Goal: Task Accomplishment & Management: Manage account settings

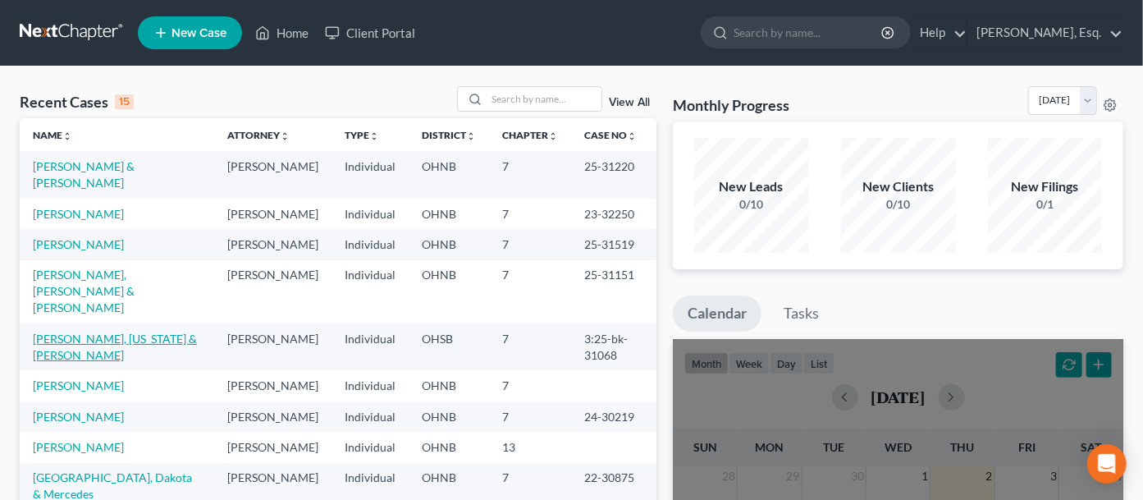
click at [93, 353] on link "[PERSON_NAME], [US_STATE] & [PERSON_NAME]" at bounding box center [115, 347] width 164 height 30
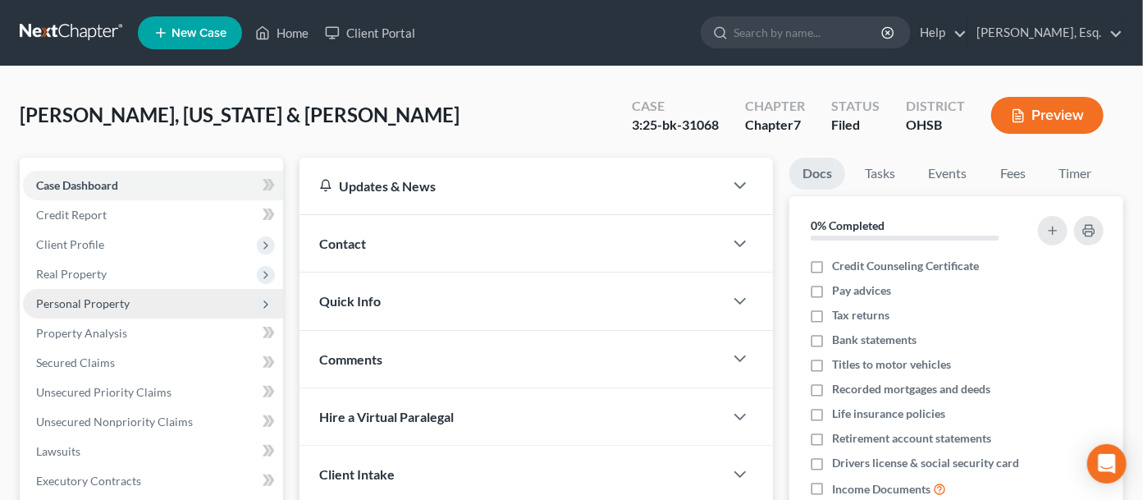
click at [244, 309] on span "Personal Property" at bounding box center [153, 304] width 260 height 30
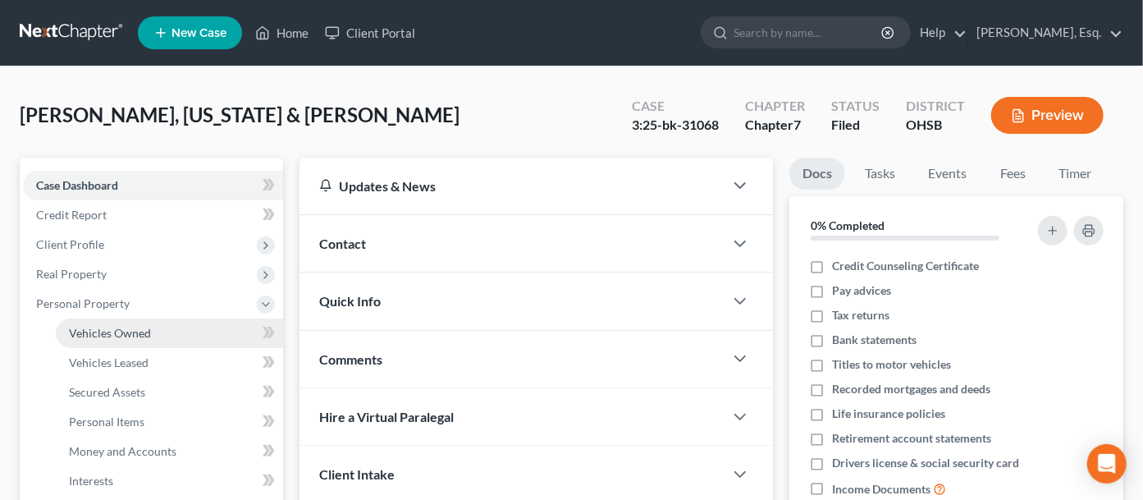
click at [216, 340] on link "Vehicles Owned" at bounding box center [169, 333] width 227 height 30
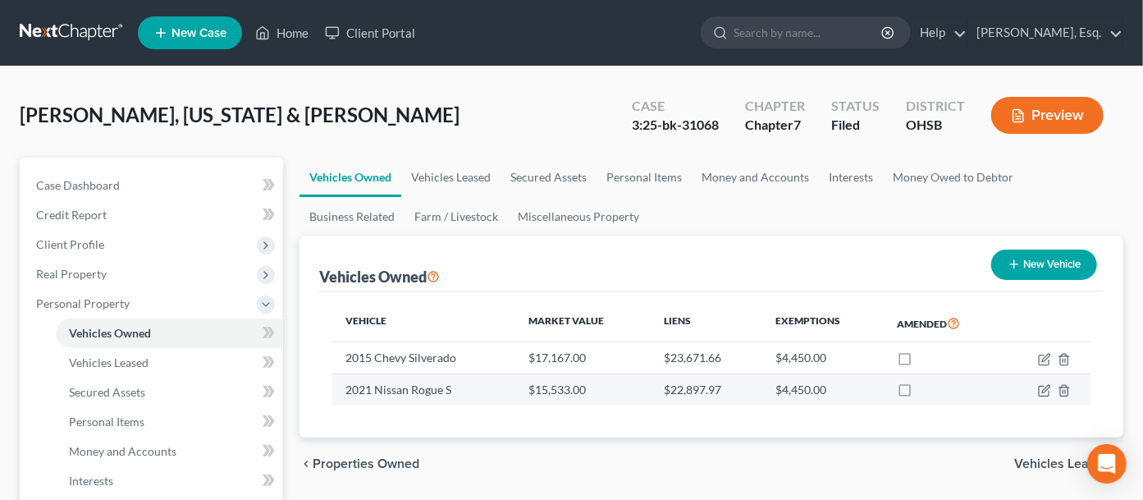
click at [537, 385] on td "$15,533.00" at bounding box center [582, 388] width 135 height 31
click at [1044, 389] on icon "button" at bounding box center [1044, 390] width 13 height 13
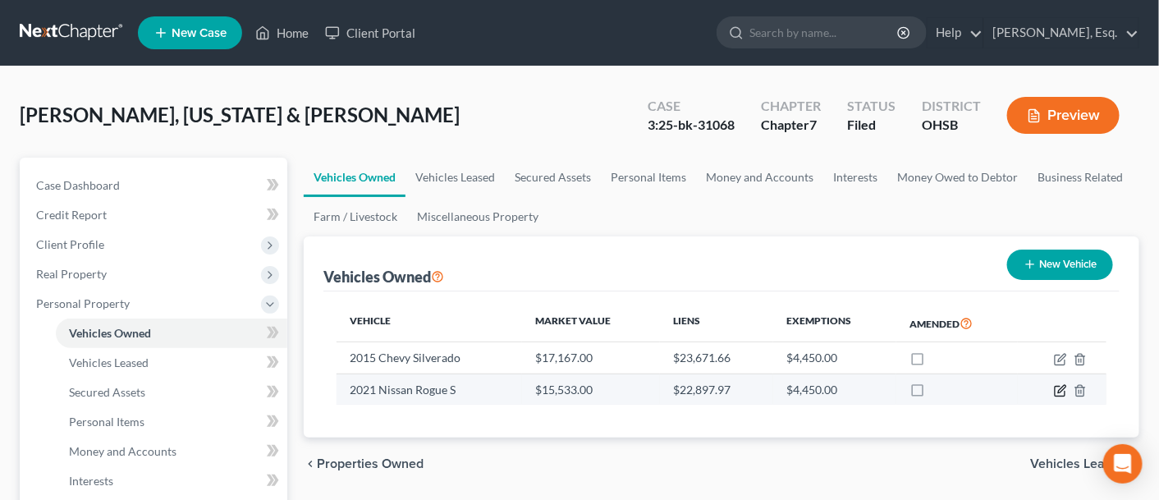
select select "0"
select select "5"
select select "3"
select select "2"
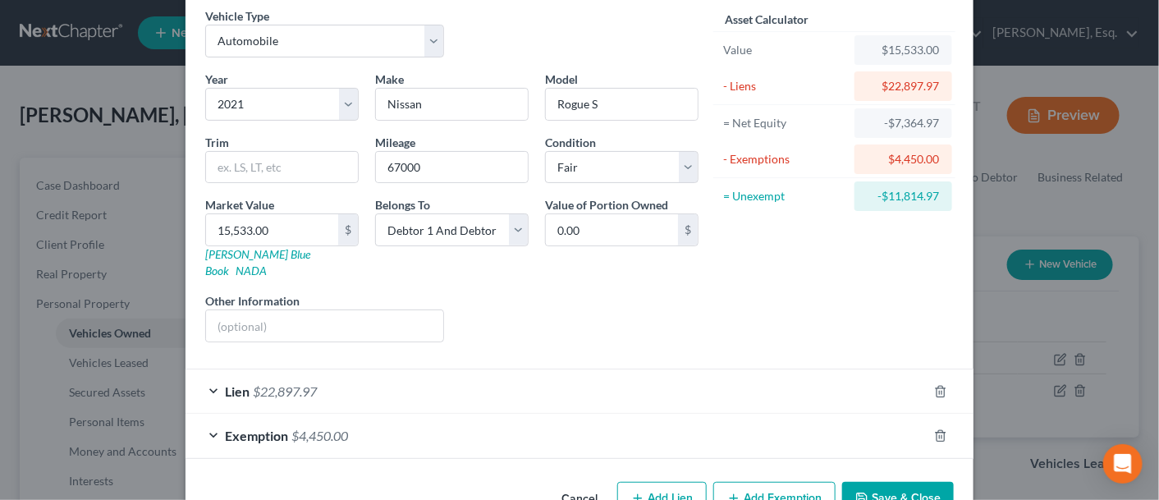
scroll to position [98, 0]
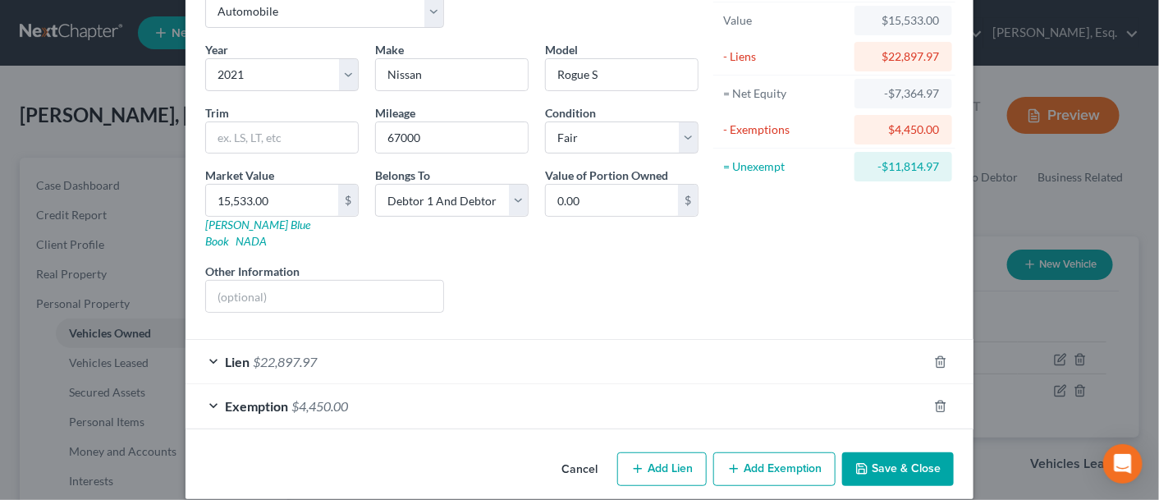
click at [458, 340] on div "Lien $22,897.97" at bounding box center [557, 362] width 742 height 44
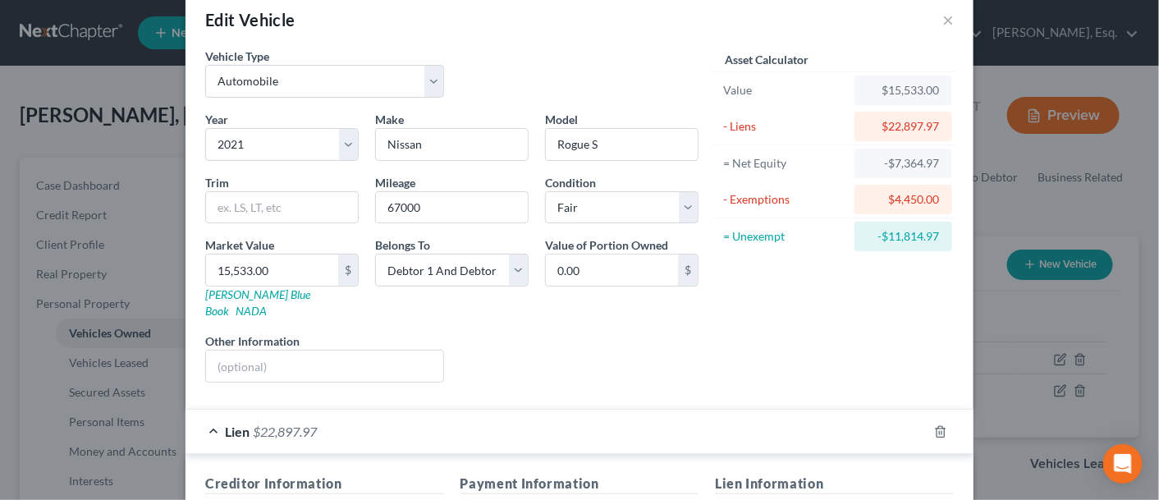
scroll to position [0, 0]
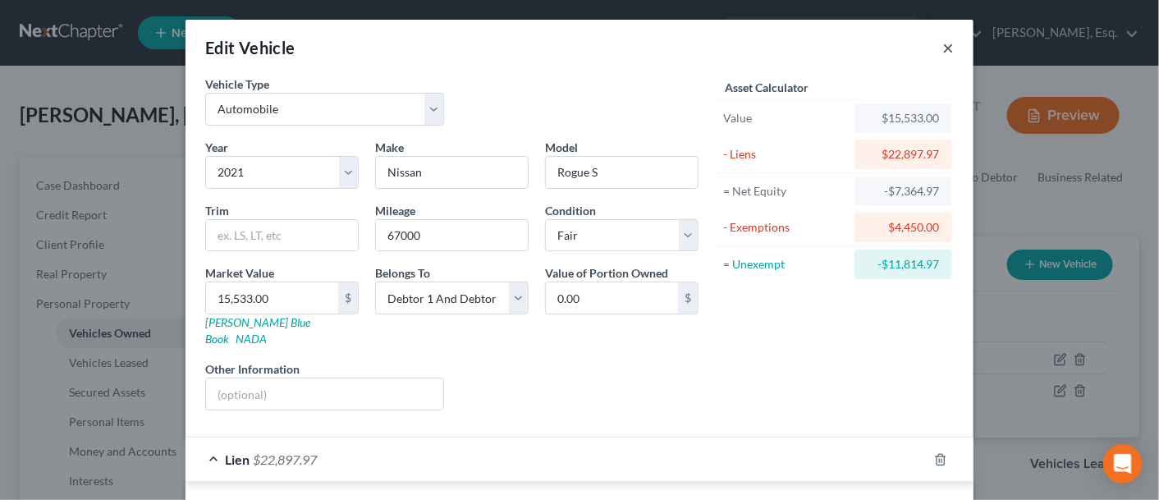
click at [942, 50] on button "×" at bounding box center [947, 48] width 11 height 20
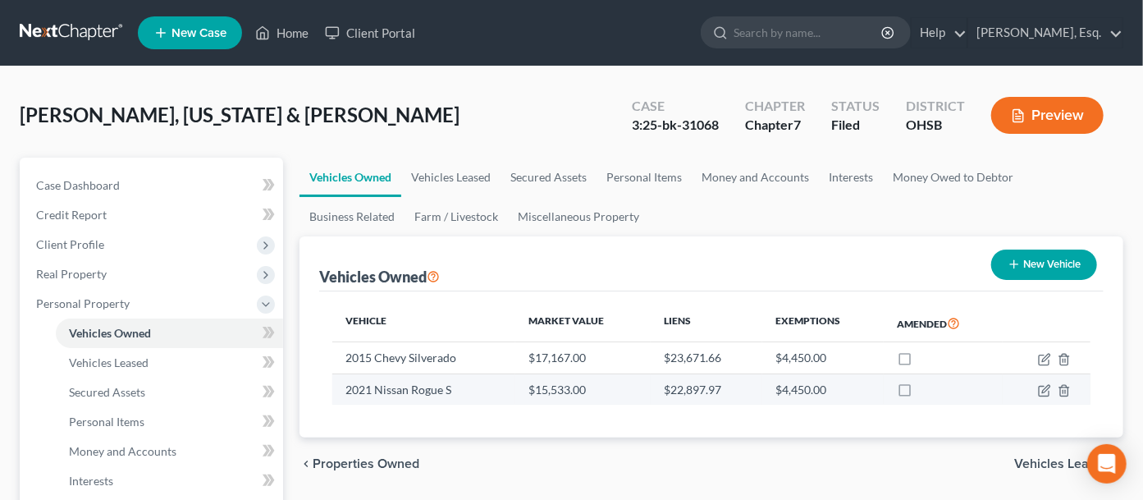
click at [585, 387] on td "$15,533.00" at bounding box center [582, 388] width 135 height 31
drag, startPoint x: 584, startPoint y: 388, endPoint x: 574, endPoint y: 387, distance: 10.0
click at [575, 387] on td "$15,533.00" at bounding box center [582, 388] width 135 height 31
click at [561, 394] on td "$15,533.00" at bounding box center [582, 388] width 135 height 31
click at [714, 388] on td "$22,897.97" at bounding box center [707, 388] width 112 height 31
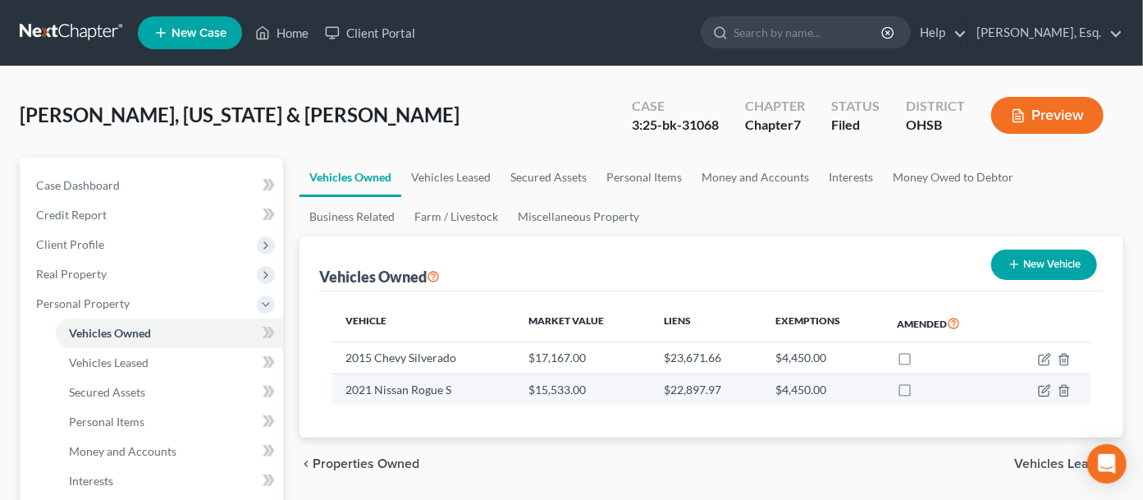
click at [708, 395] on td "$22,897.97" at bounding box center [707, 388] width 112 height 31
click at [709, 388] on td "$22,897.97" at bounding box center [707, 388] width 112 height 31
click at [1043, 392] on icon "button" at bounding box center [1044, 390] width 13 height 13
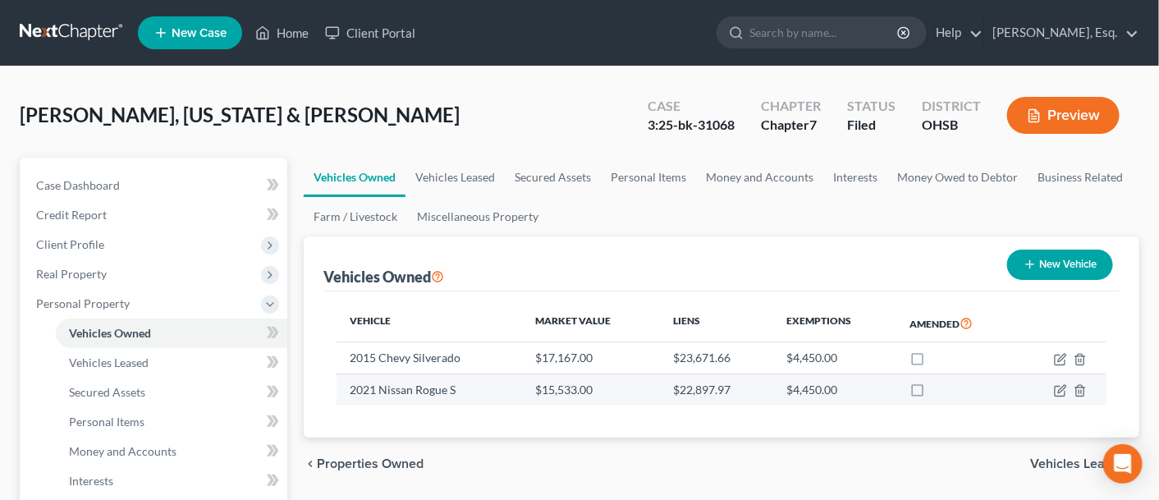
select select "0"
select select "5"
select select "3"
select select "2"
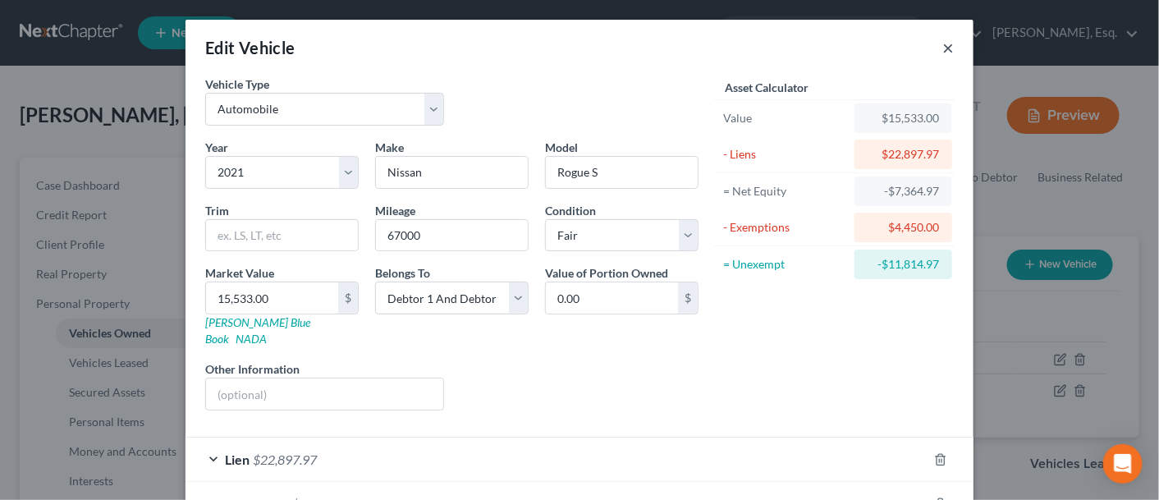
click at [944, 48] on button "×" at bounding box center [947, 48] width 11 height 20
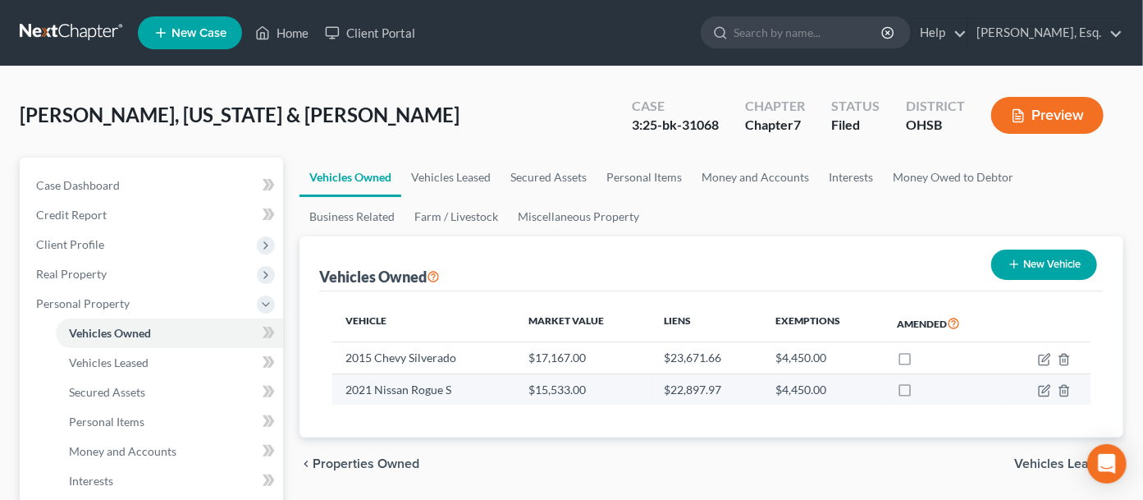
click at [971, 382] on div at bounding box center [943, 390] width 93 height 16
click at [729, 389] on td "$22,897.97" at bounding box center [707, 388] width 112 height 31
click at [705, 388] on td "$22,897.97" at bounding box center [707, 388] width 112 height 31
drag, startPoint x: 666, startPoint y: 386, endPoint x: 724, endPoint y: 393, distance: 58.7
click at [726, 395] on td "$22,897.97" at bounding box center [707, 388] width 112 height 31
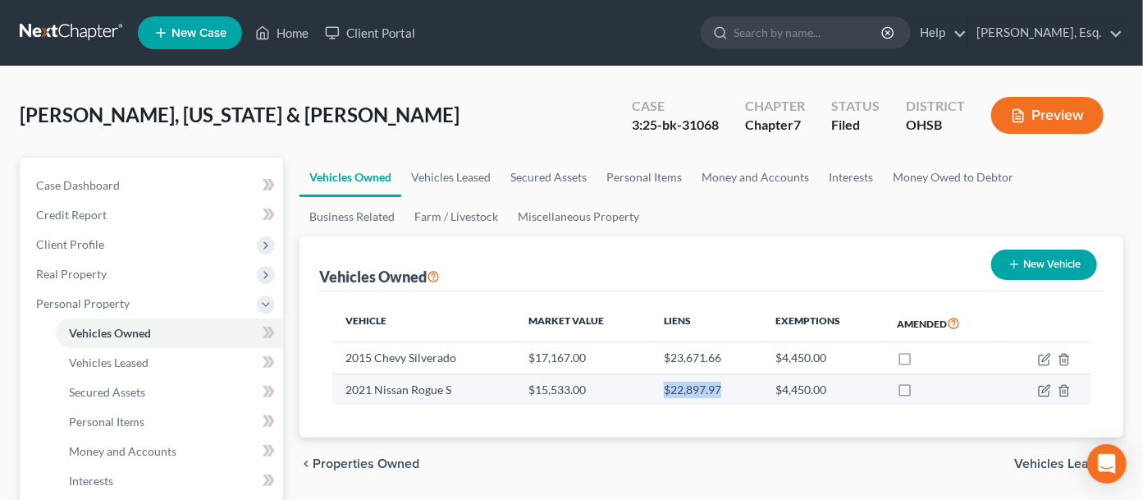
click at [722, 392] on td "$22,897.97" at bounding box center [707, 388] width 112 height 31
drag, startPoint x: 717, startPoint y: 389, endPoint x: 669, endPoint y: 391, distance: 47.6
click at [669, 391] on td "$22,897.97" at bounding box center [707, 388] width 112 height 31
click at [720, 389] on td "$22,897.97" at bounding box center [707, 388] width 112 height 31
drag, startPoint x: 719, startPoint y: 388, endPoint x: 658, endPoint y: 392, distance: 60.8
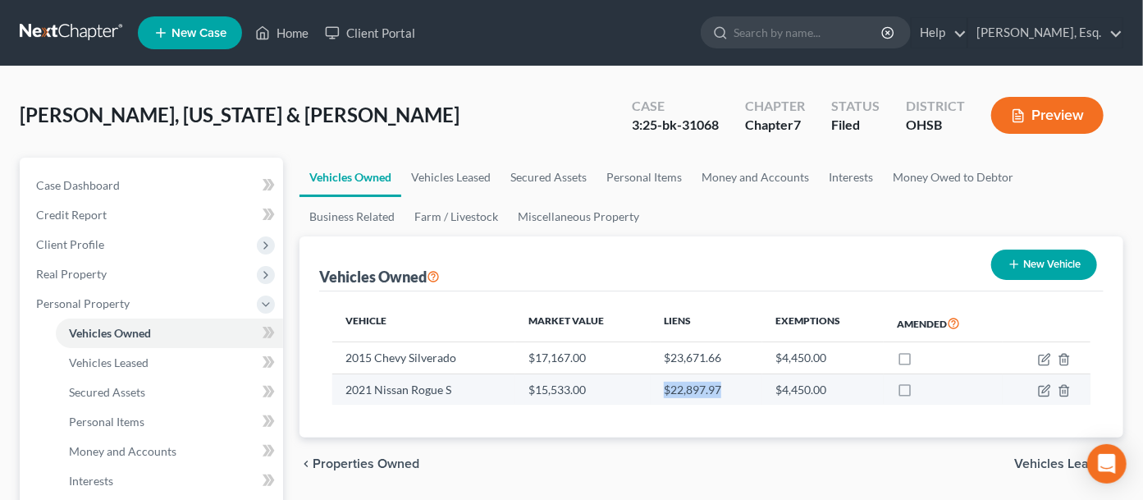
click at [658, 392] on td "$22,897.97" at bounding box center [707, 388] width 112 height 31
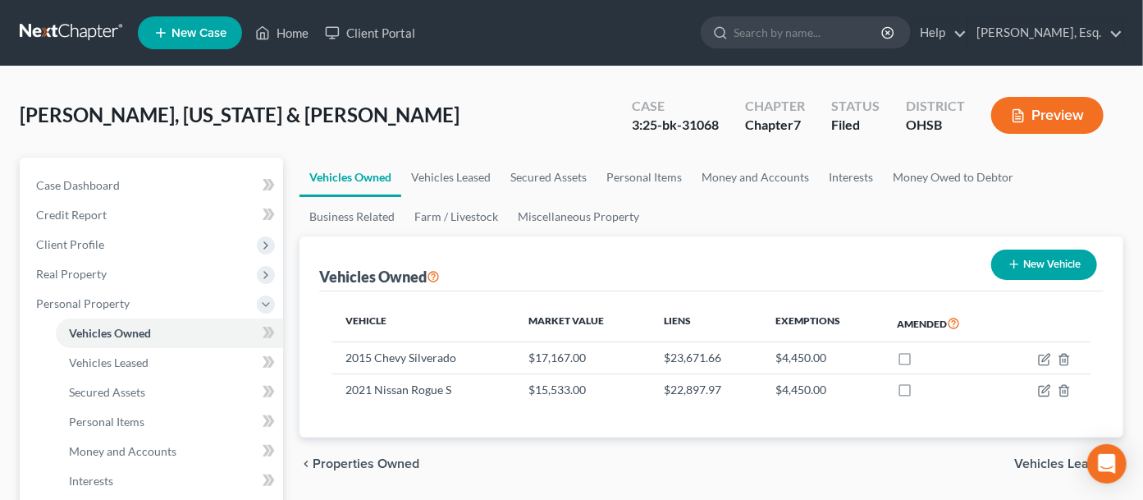
click at [717, 269] on div "Vehicles Owned New Vehicle" at bounding box center [711, 263] width 785 height 55
click at [785, 263] on div "Vehicles Owned New Vehicle" at bounding box center [711, 263] width 785 height 55
drag, startPoint x: 744, startPoint y: -93, endPoint x: 699, endPoint y: -125, distance: 55.3
